Goal: Transaction & Acquisition: Purchase product/service

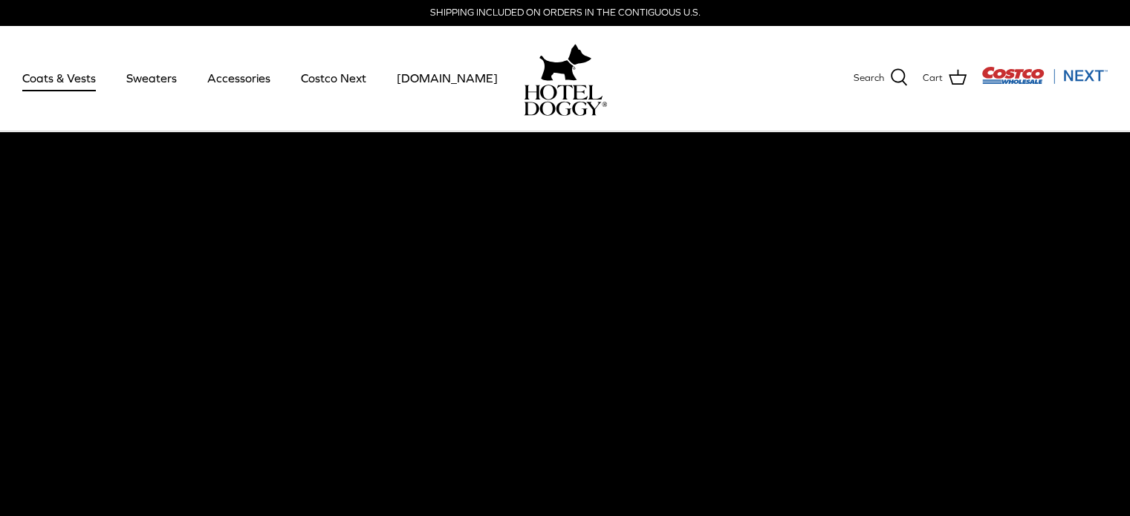
click at [82, 74] on link "Coats & Vests" at bounding box center [59, 78] width 100 height 51
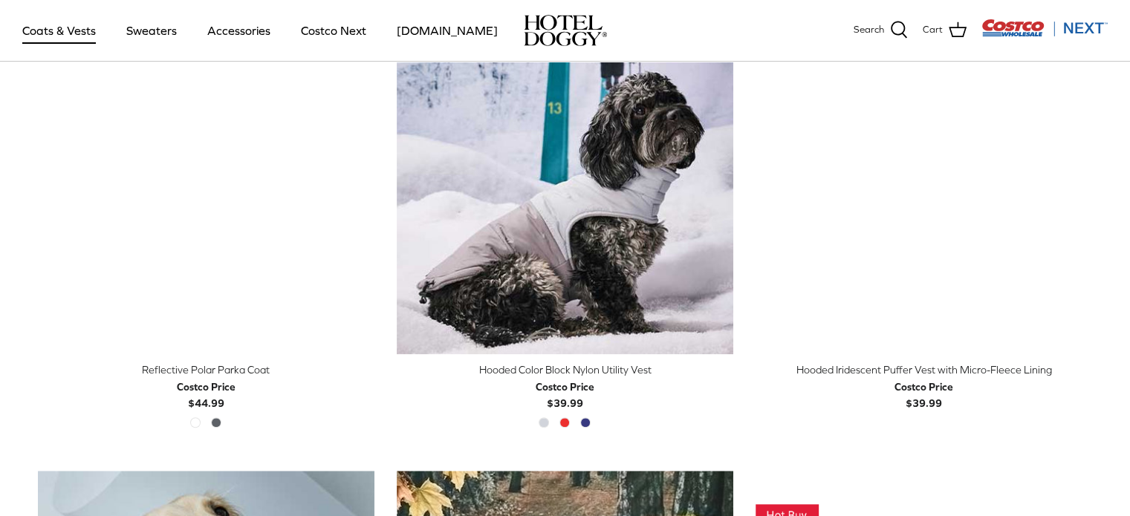
scroll to position [1341, 0]
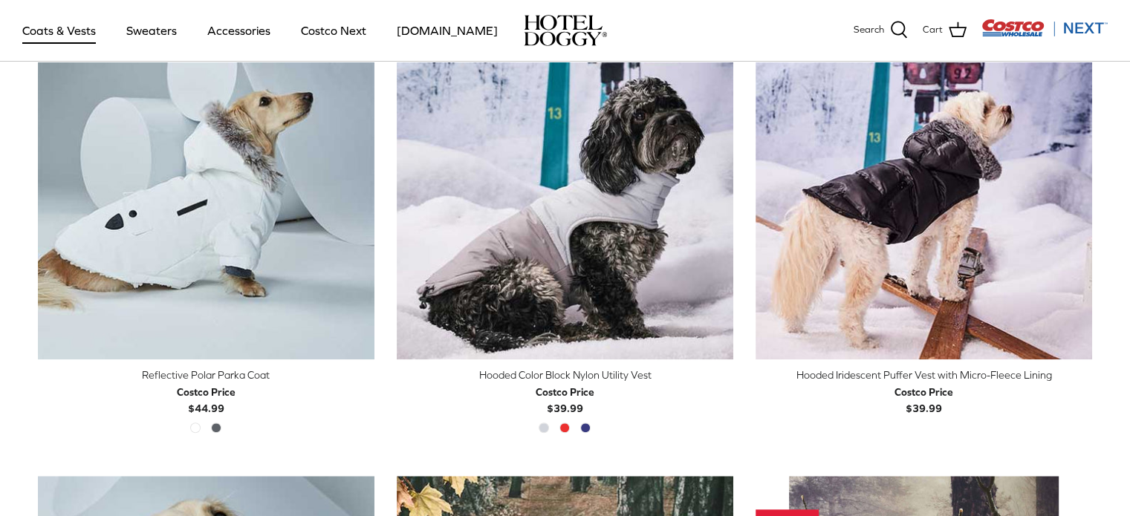
drag, startPoint x: 1117, startPoint y: 164, endPoint x: 1123, endPoint y: 151, distance: 14.6
click at [1123, 151] on div "COATS Sort by Featured Down Featured Best selling Alphabetically, A-Z Alphabeti…" at bounding box center [565, 478] width 1130 height 3587
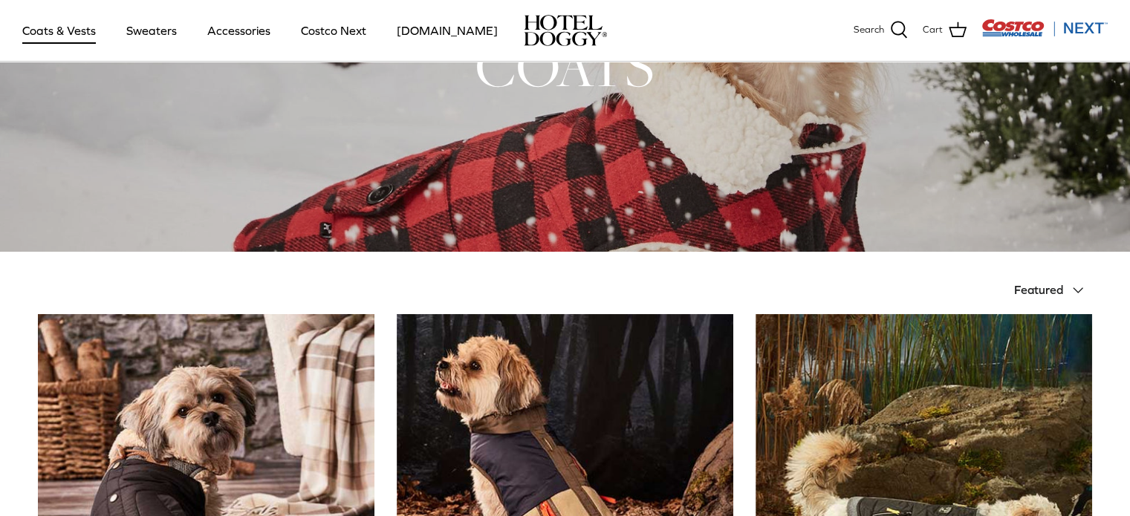
scroll to position [0, 0]
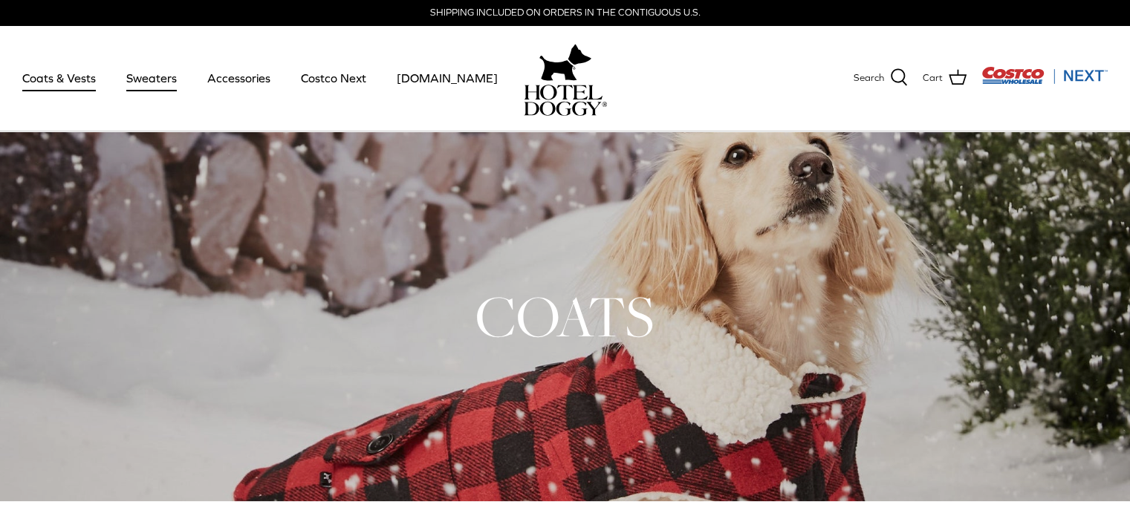
click at [154, 79] on link "Sweaters" at bounding box center [151, 78] width 77 height 51
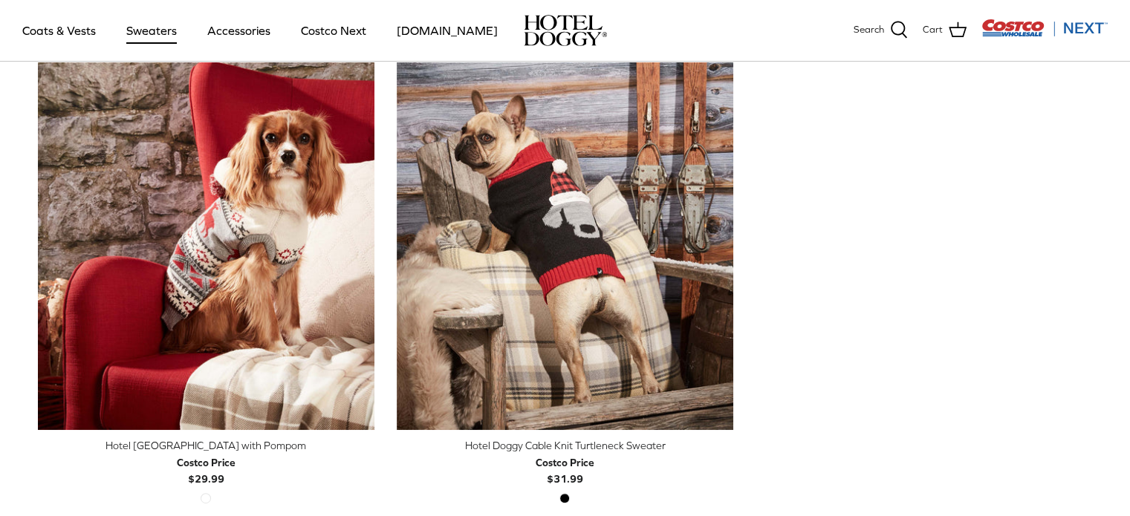
scroll to position [446, 0]
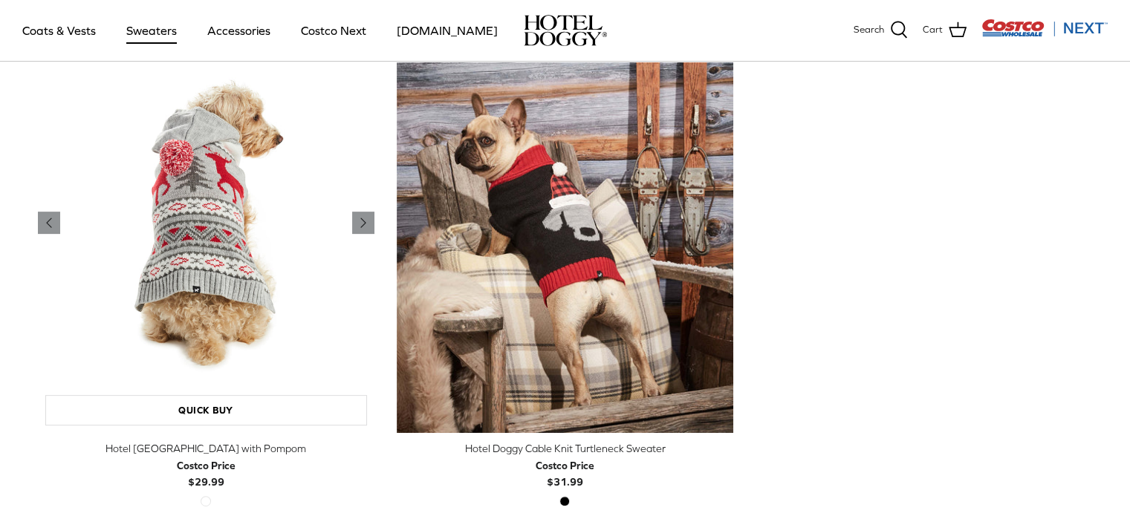
click at [306, 253] on img "Hotel Doggy Fair Isle Sweater with Pompom" at bounding box center [206, 223] width 336 height 421
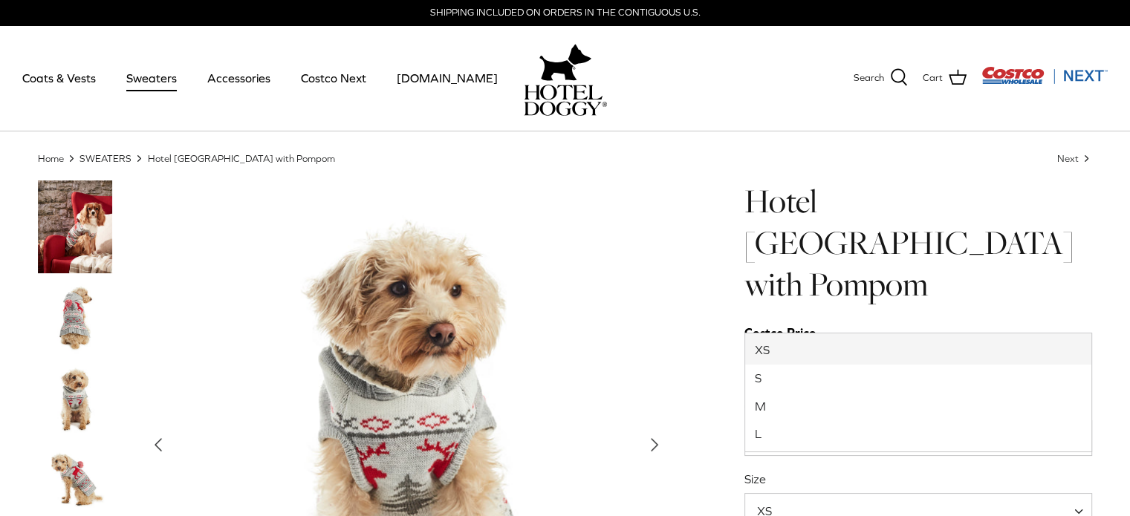
click at [925, 493] on span "XS" at bounding box center [918, 511] width 348 height 36
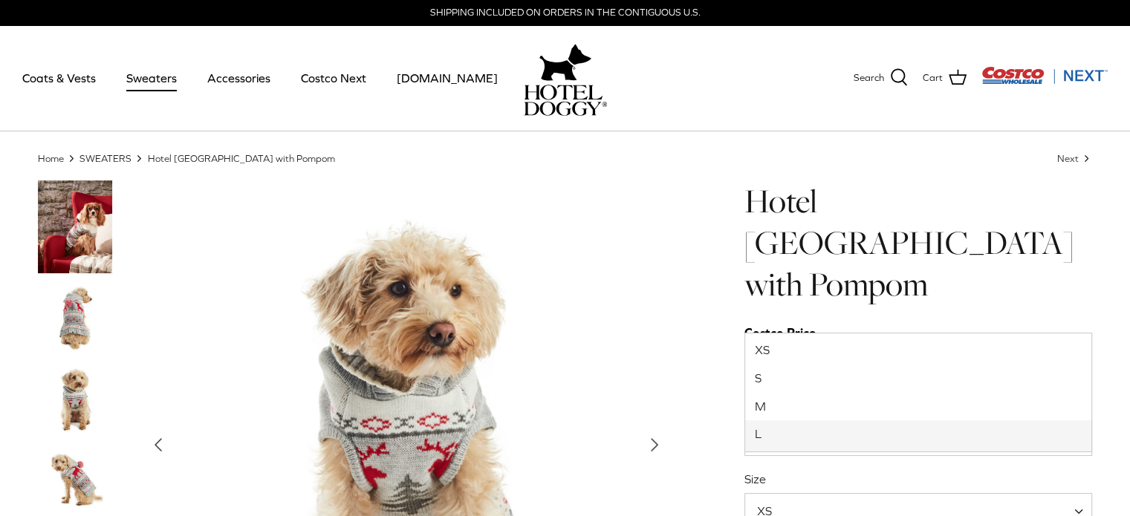
select select "L"
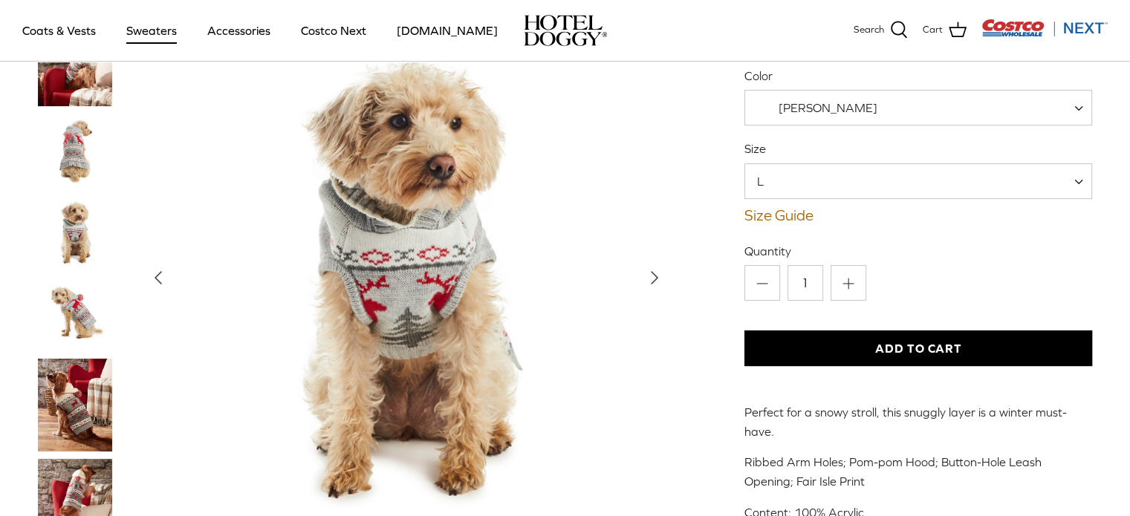
scroll to position [249, 0]
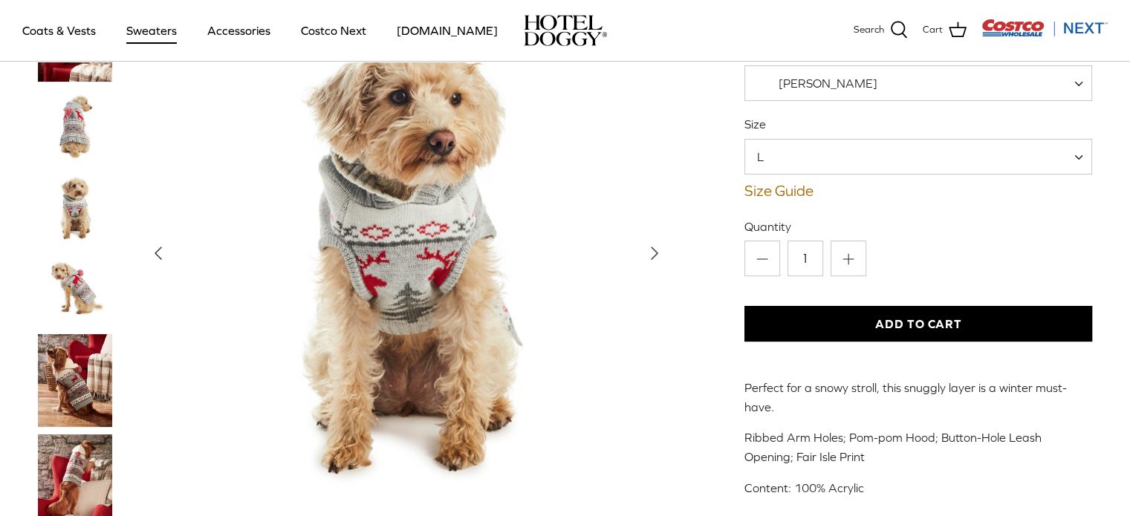
drag, startPoint x: 813, startPoint y: 287, endPoint x: 706, endPoint y: 211, distance: 131.5
click at [706, 211] on div "Left Right Hotel Doggy Fair Isle Sweater with Pompom $29.99" at bounding box center [565, 179] width 1099 height 709
